Goal: Information Seeking & Learning: Learn about a topic

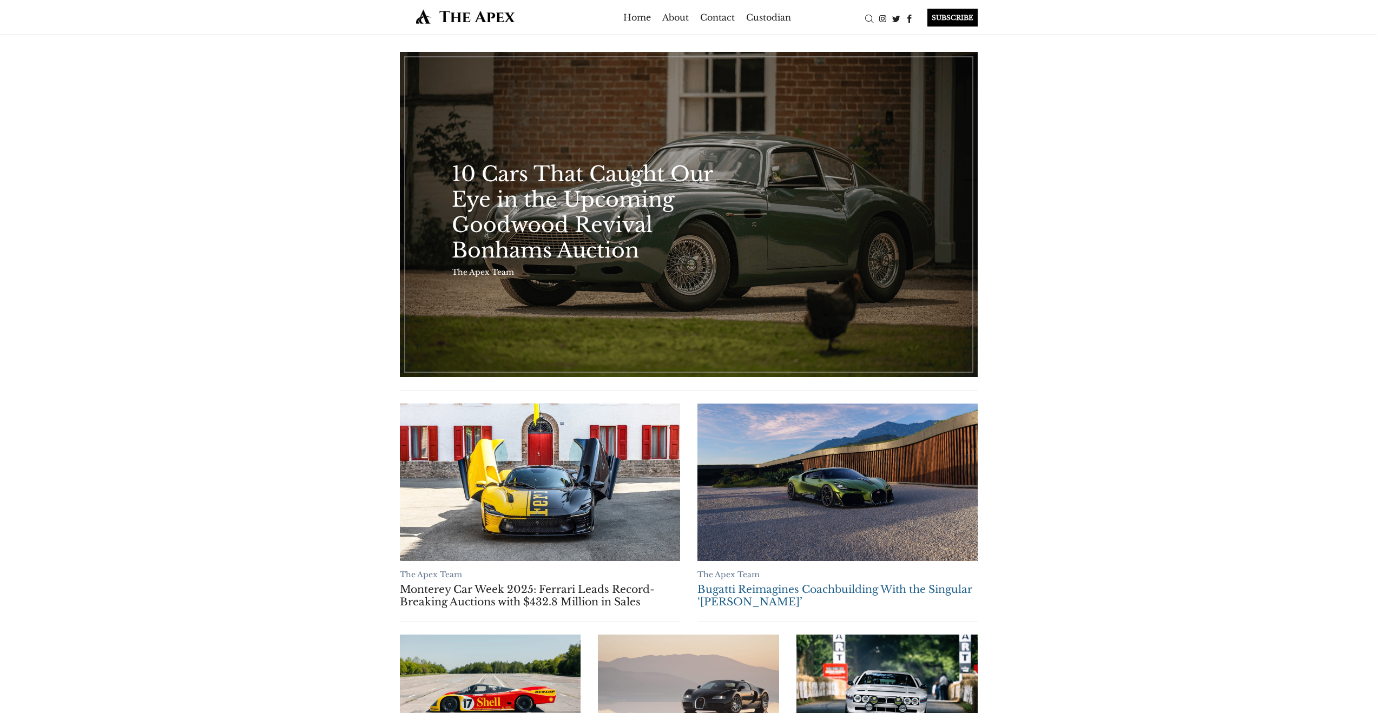
scroll to position [643, 0]
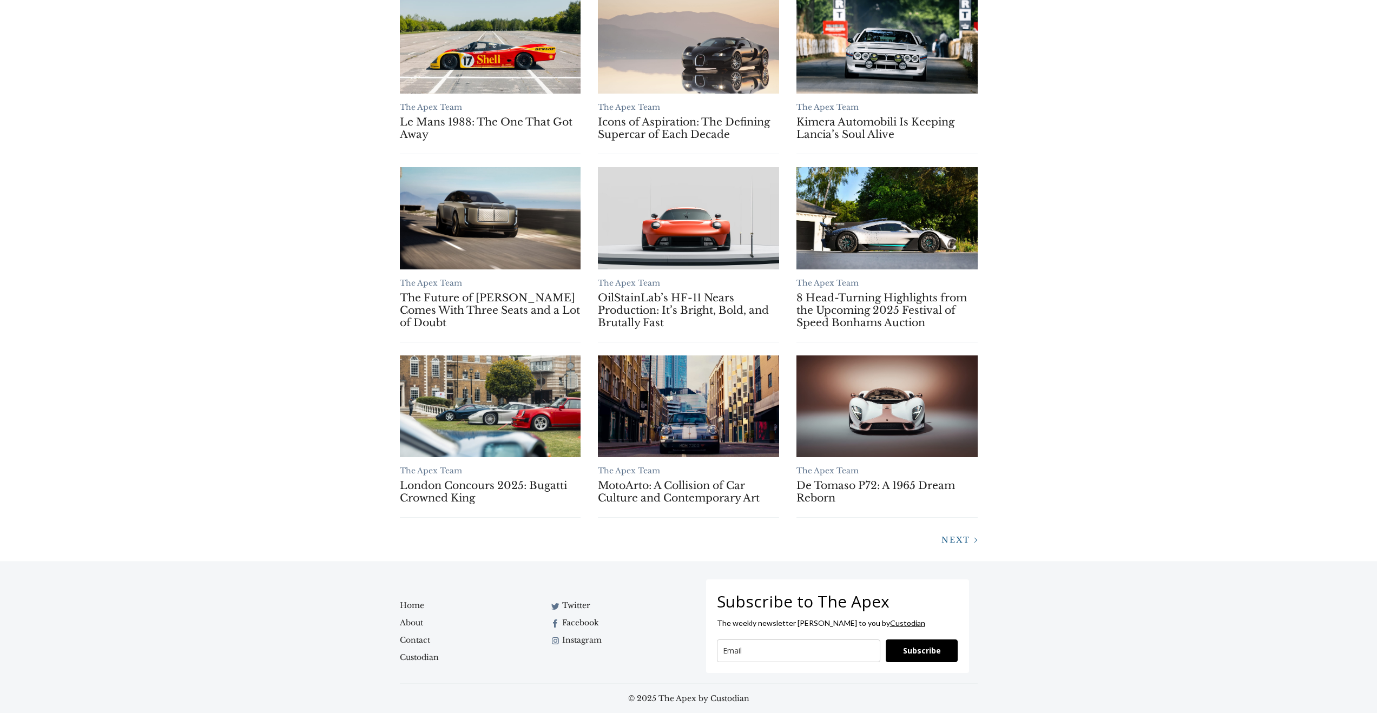
click at [959, 540] on span "Next" at bounding box center [955, 540] width 29 height 10
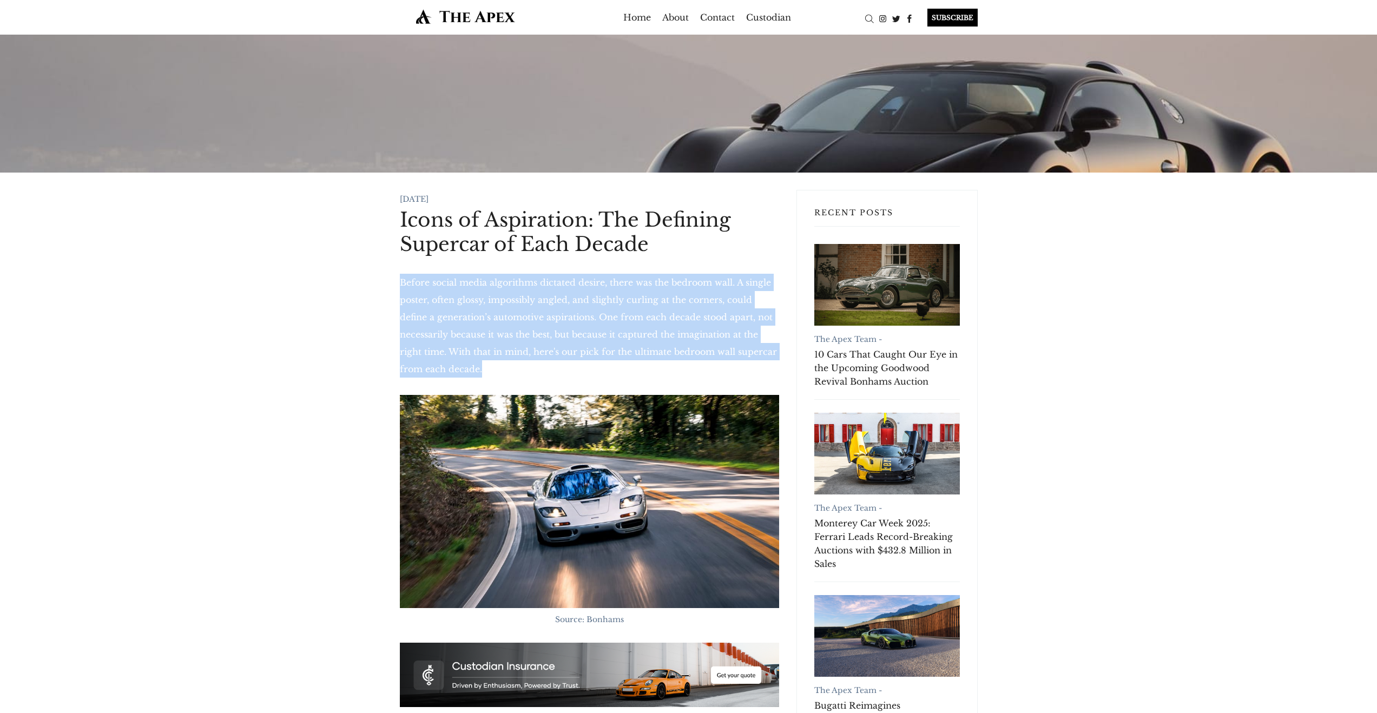
drag, startPoint x: 395, startPoint y: 280, endPoint x: 495, endPoint y: 367, distance: 133.0
copy p "Before social media algorithms dictated desire, there was the bedroom wall. A s…"
click at [495, 367] on p "Before social media algorithms dictated desire, there was the bedroom wall. A s…" at bounding box center [589, 326] width 379 height 104
drag, startPoint x: 496, startPoint y: 376, endPoint x: 398, endPoint y: 278, distance: 138.8
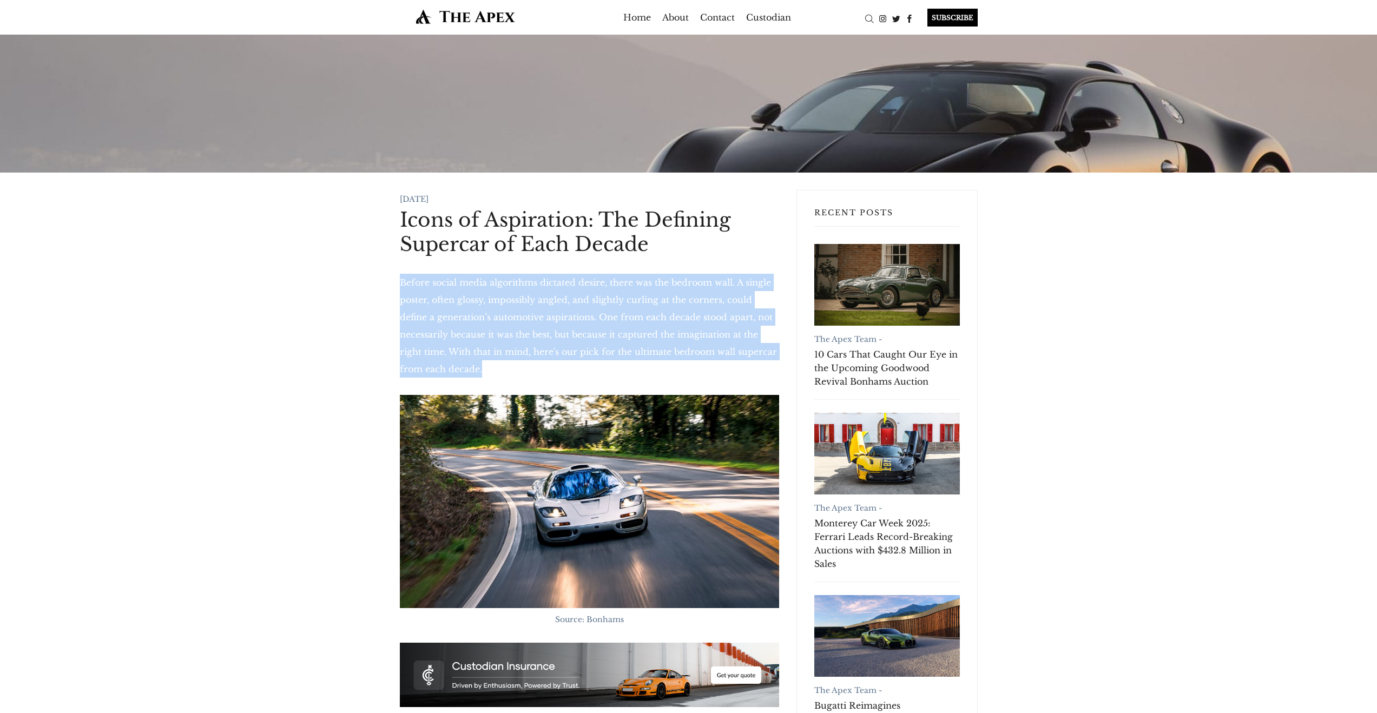
copy p "Before social media algorithms dictated desire, there was the bedroom wall. A s…"
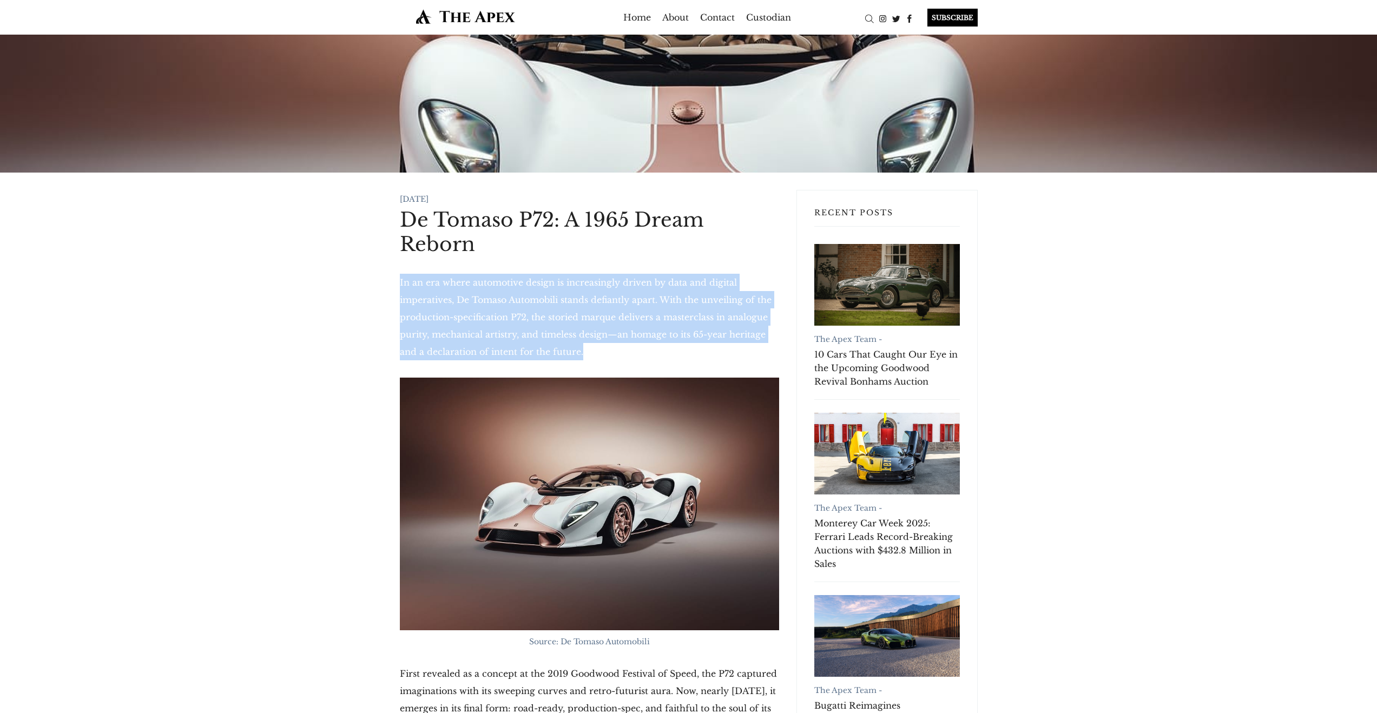
drag, startPoint x: 550, startPoint y: 354, endPoint x: 397, endPoint y: 285, distance: 168.5
copy p "In an era where automotive design is increasingly driven by data and digital im…"
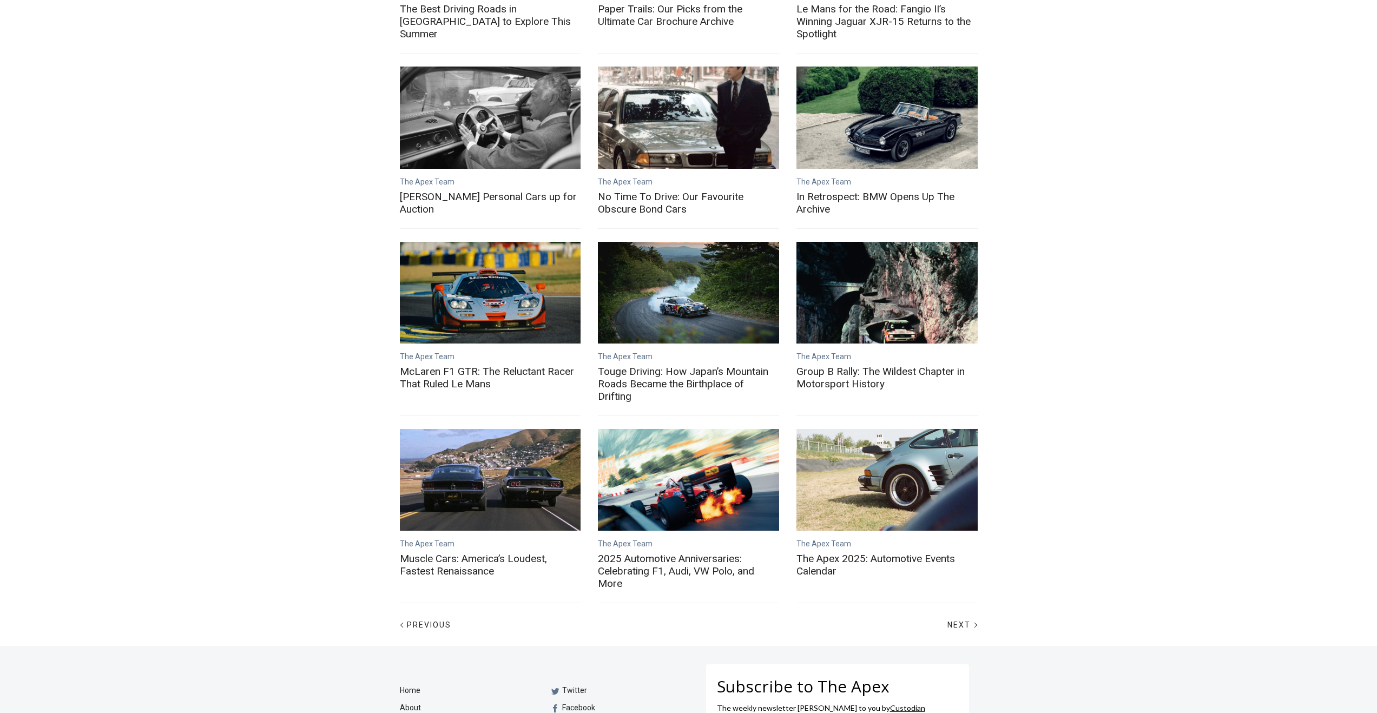
scroll to position [175, 0]
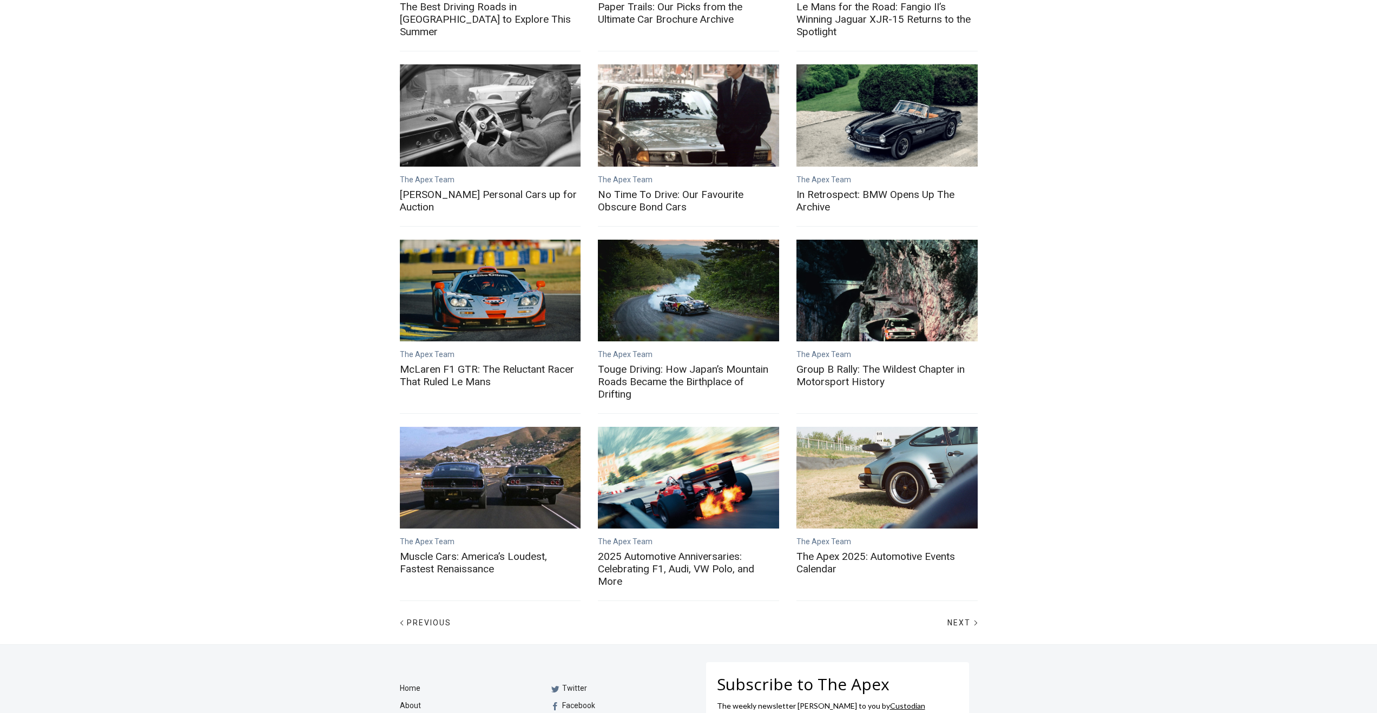
click at [962, 629] on div "Next" at bounding box center [838, 622] width 298 height 17
click at [961, 625] on span "Next" at bounding box center [958, 622] width 23 height 9
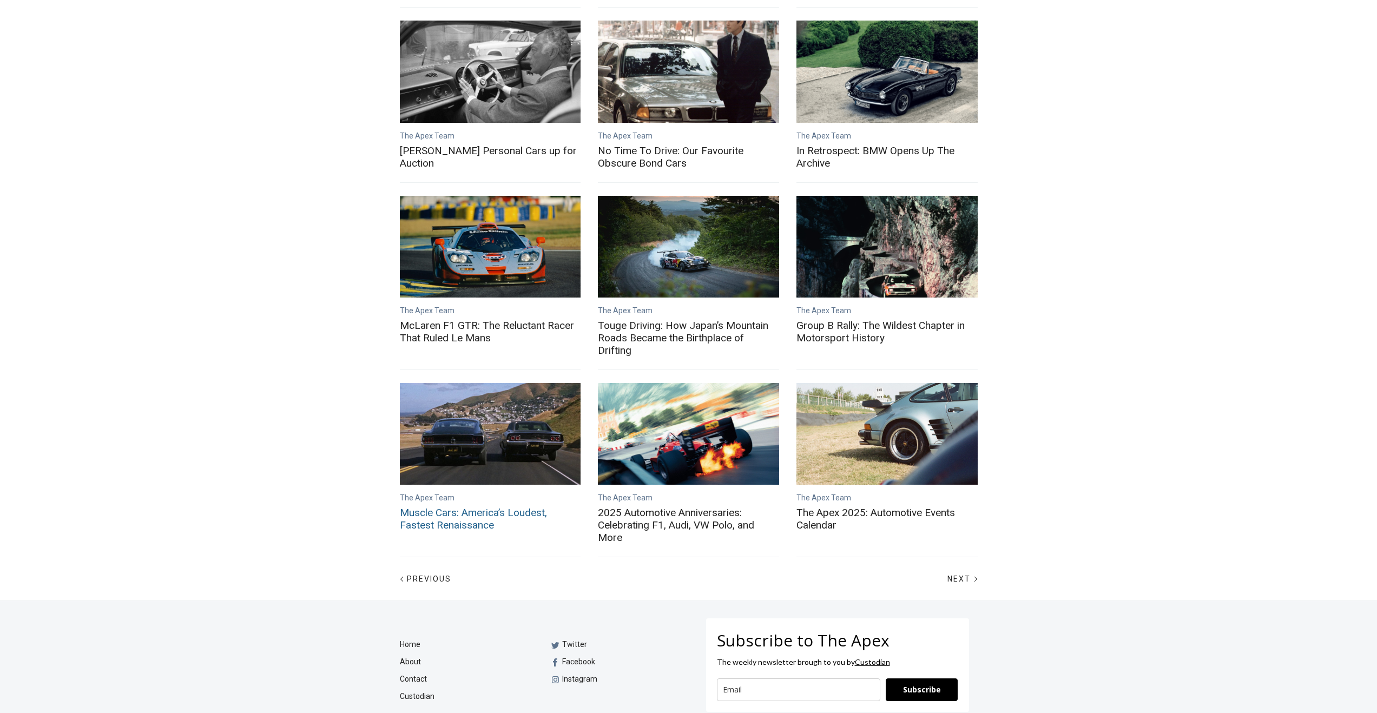
scroll to position [257, 0]
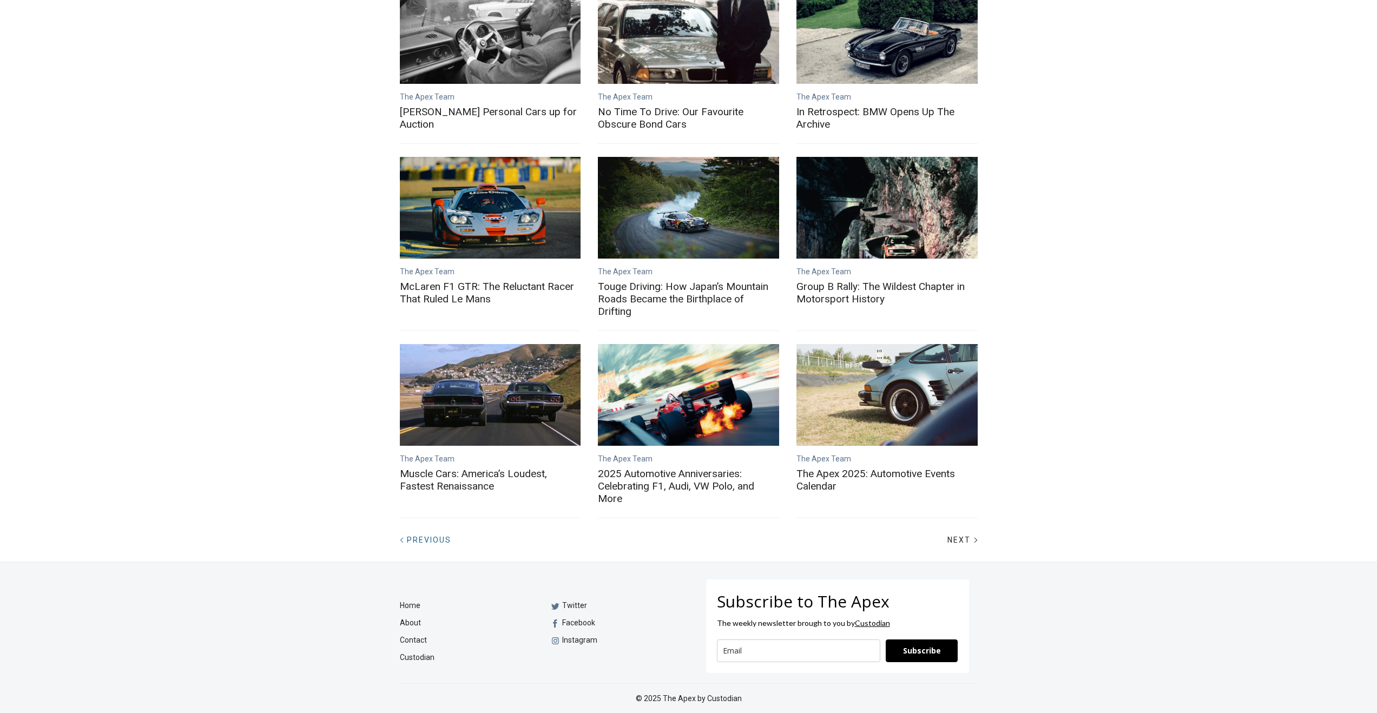
click at [448, 543] on span "Previous" at bounding box center [429, 540] width 44 height 9
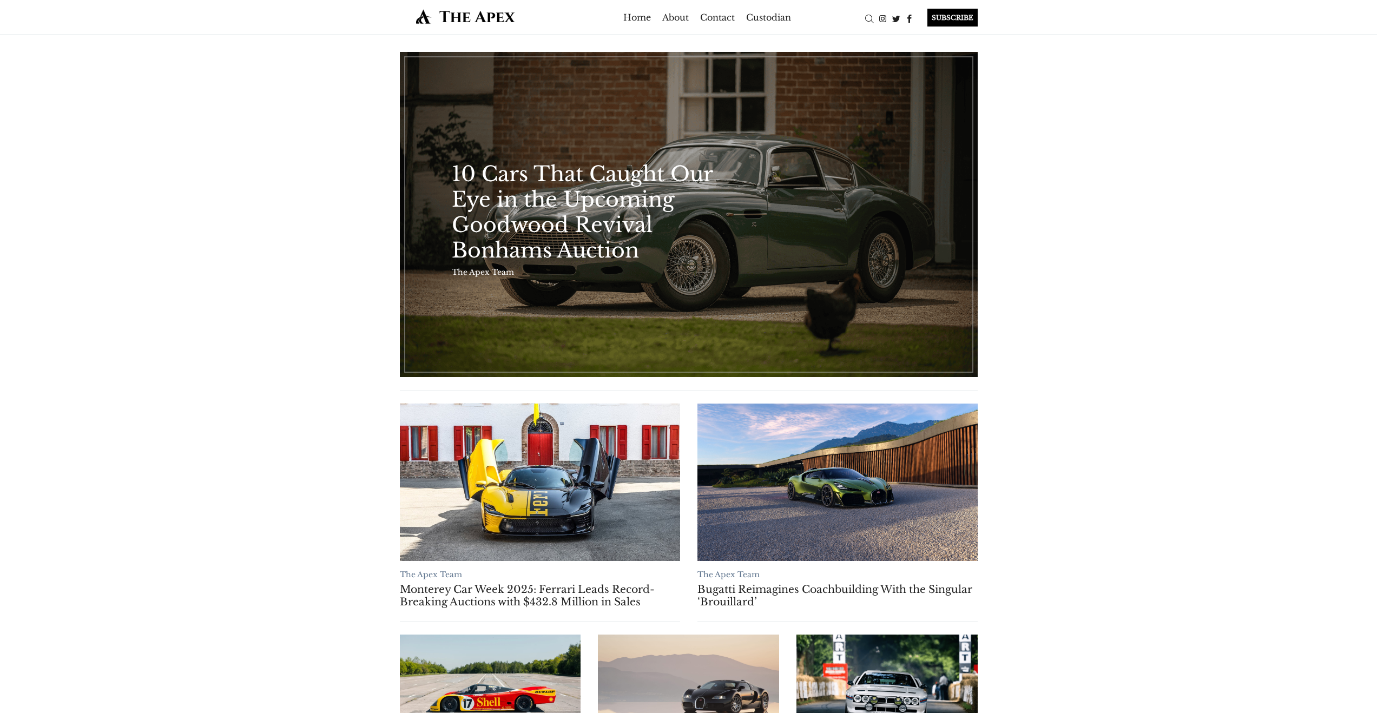
scroll to position [2, 0]
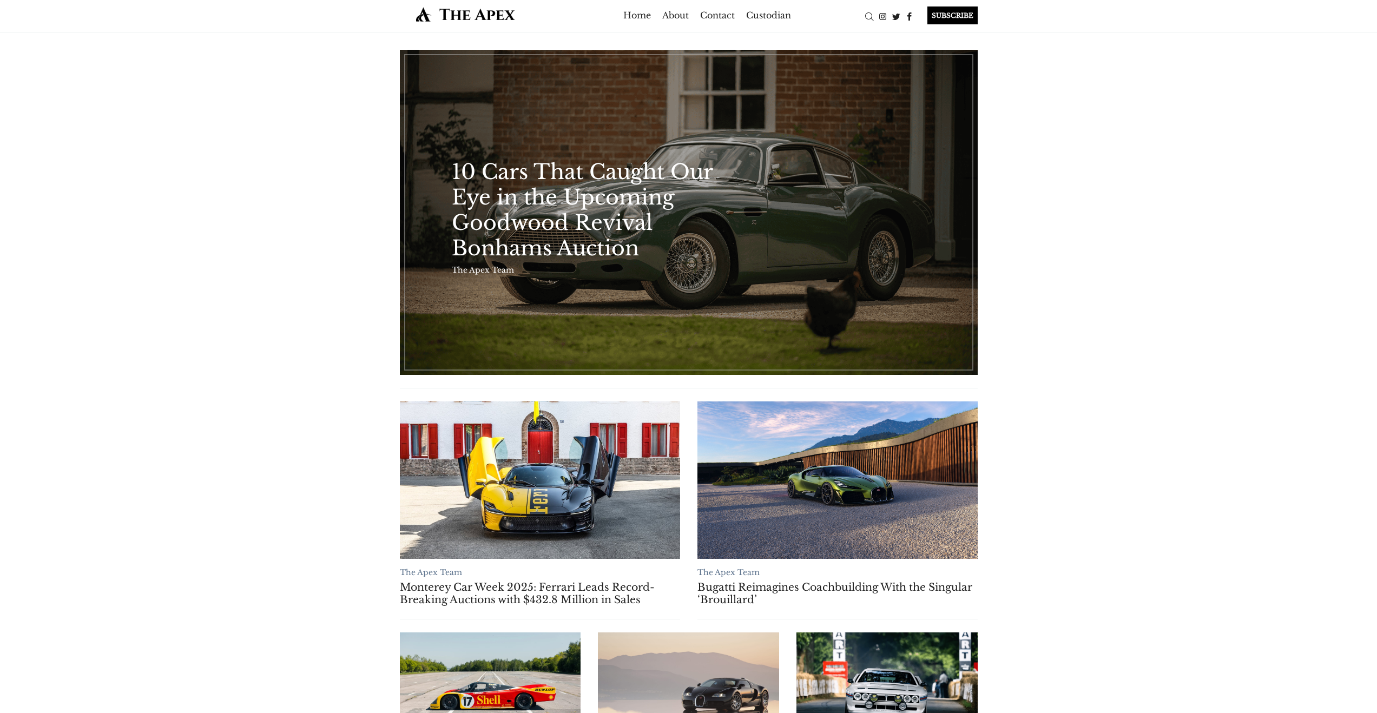
click at [304, 296] on div "The Apex Team 10 Cars That Caught Our Eye in the Upcoming Goodwood Revival Bonh…" at bounding box center [688, 617] width 1377 height 1170
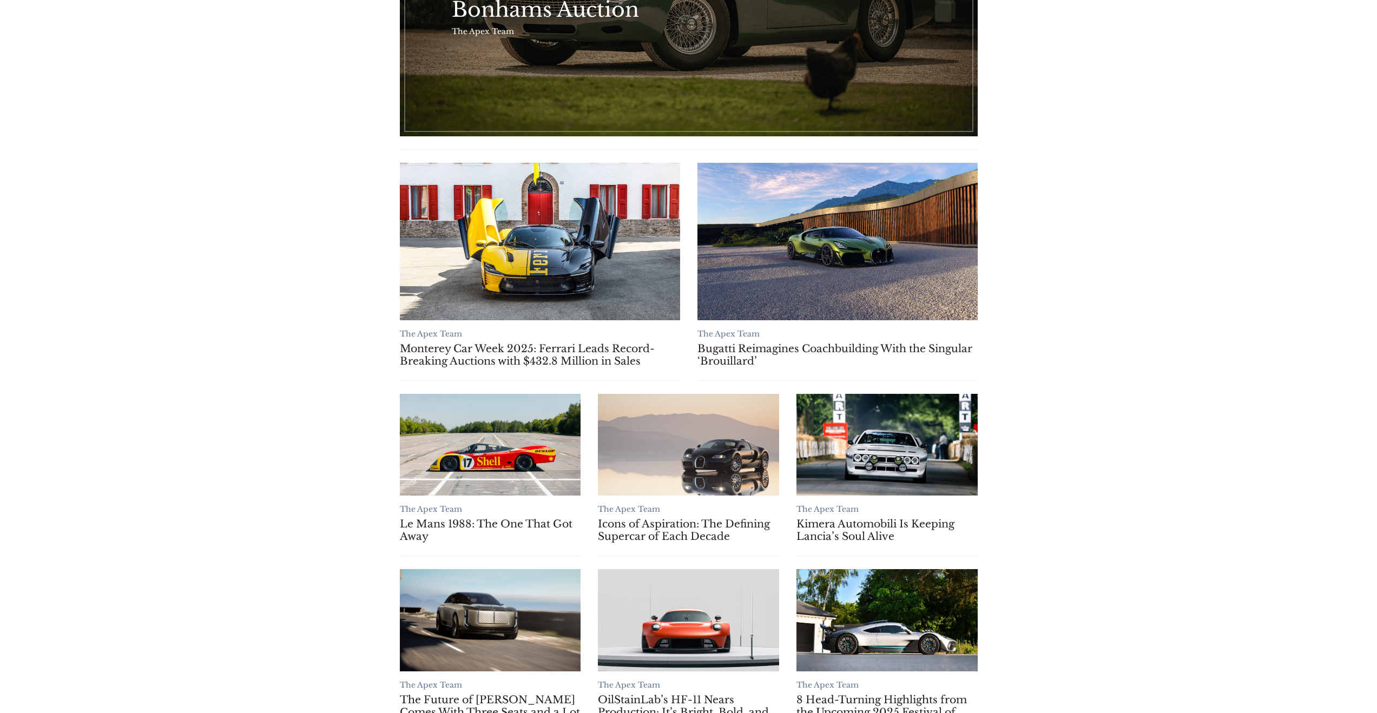
scroll to position [253, 0]
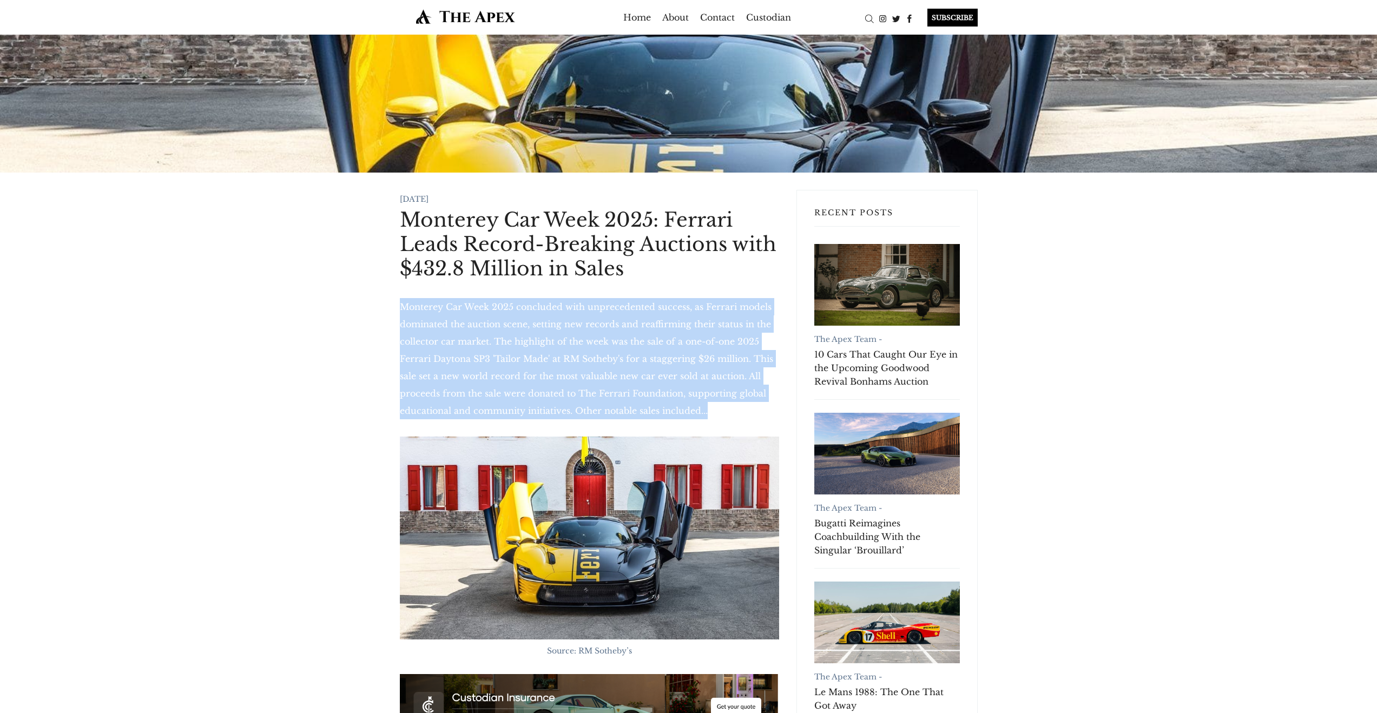
drag, startPoint x: 705, startPoint y: 414, endPoint x: 393, endPoint y: 308, distance: 330.0
copy p "Monterey Car Week 2025 concluded with unprecedented success, as Ferrari models …"
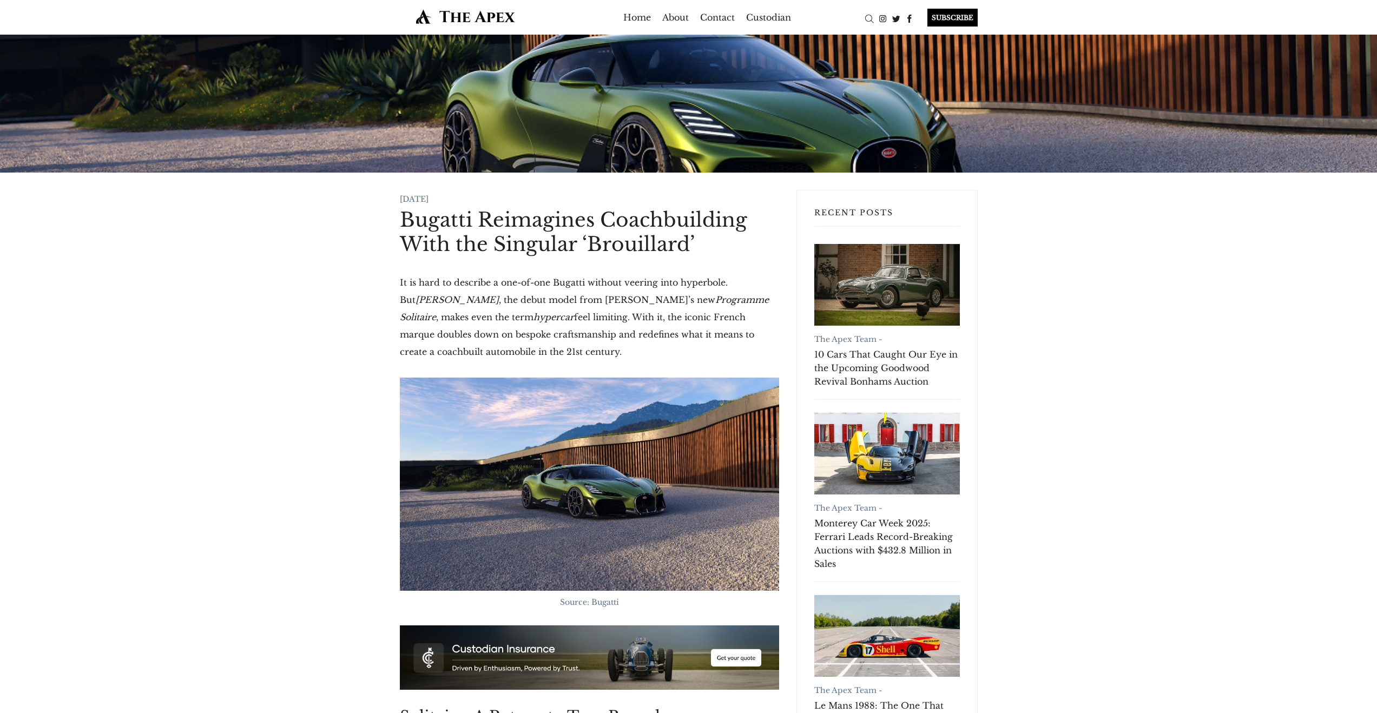
drag, startPoint x: 511, startPoint y: 361, endPoint x: 394, endPoint y: 288, distance: 137.8
copy p "It is hard to describe a one-of-one Bugatti without veering into hyperbole. But…"
